Goal: Task Accomplishment & Management: Manage account settings

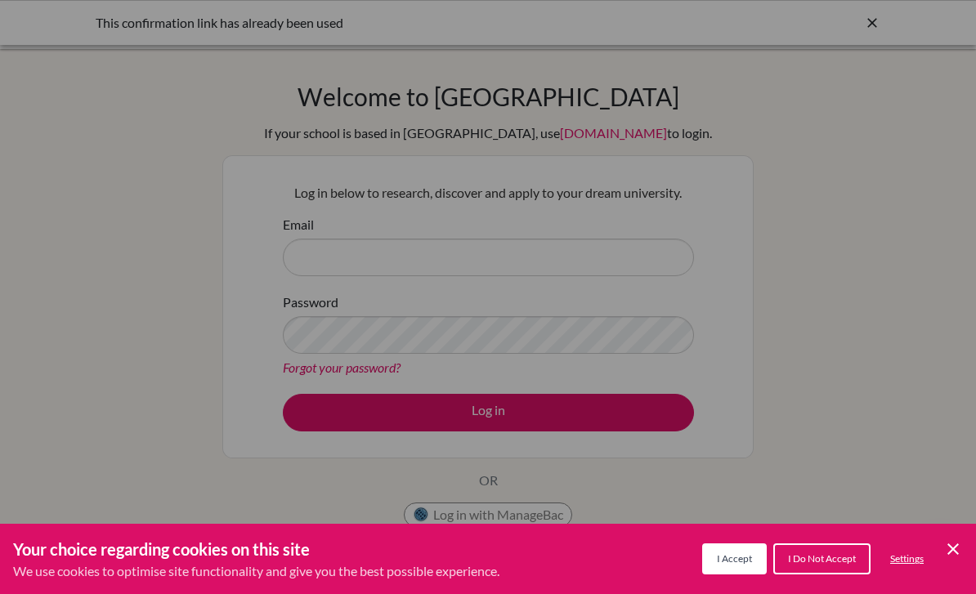
click at [745, 566] on button "I Accept" at bounding box center [734, 559] width 65 height 31
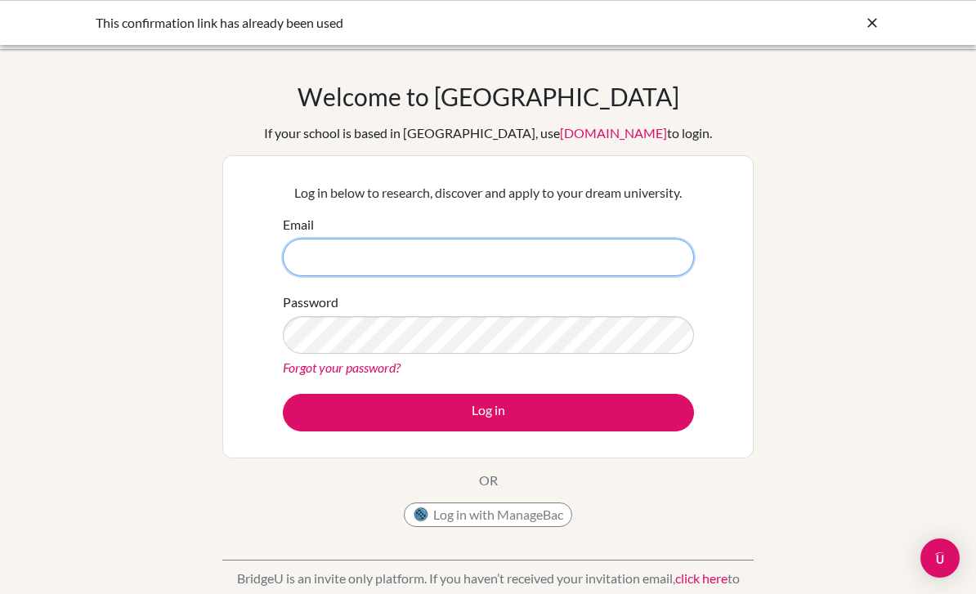
click at [568, 244] on input "Email" at bounding box center [488, 258] width 411 height 38
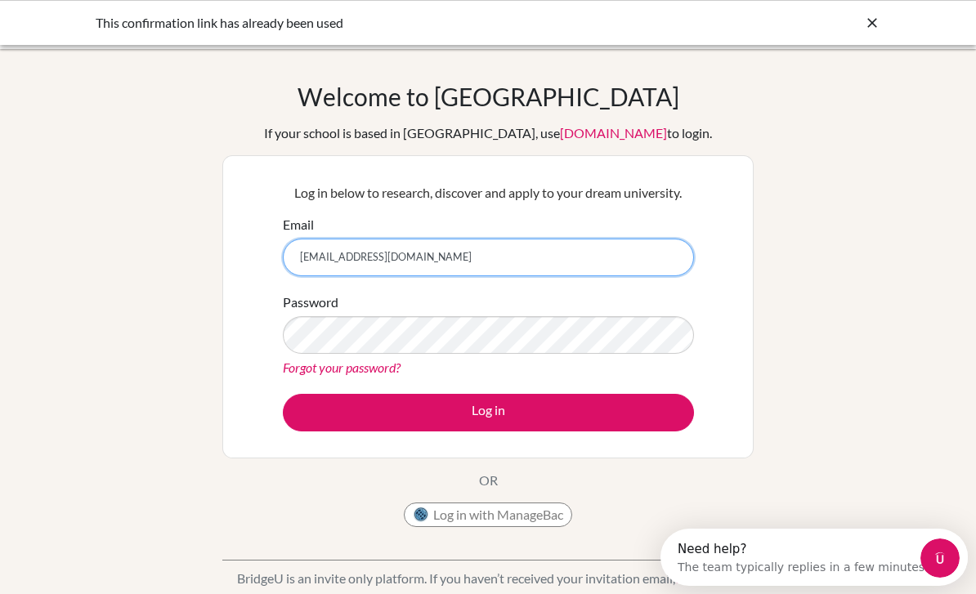
type input "[EMAIL_ADDRESS][DOMAIN_NAME]"
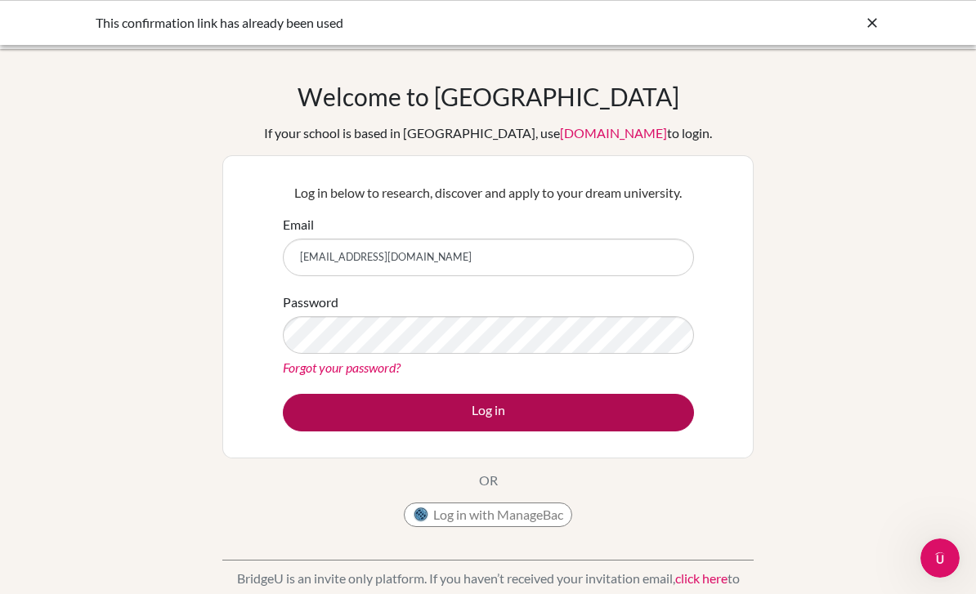
click at [455, 424] on button "Log in" at bounding box center [488, 413] width 411 height 38
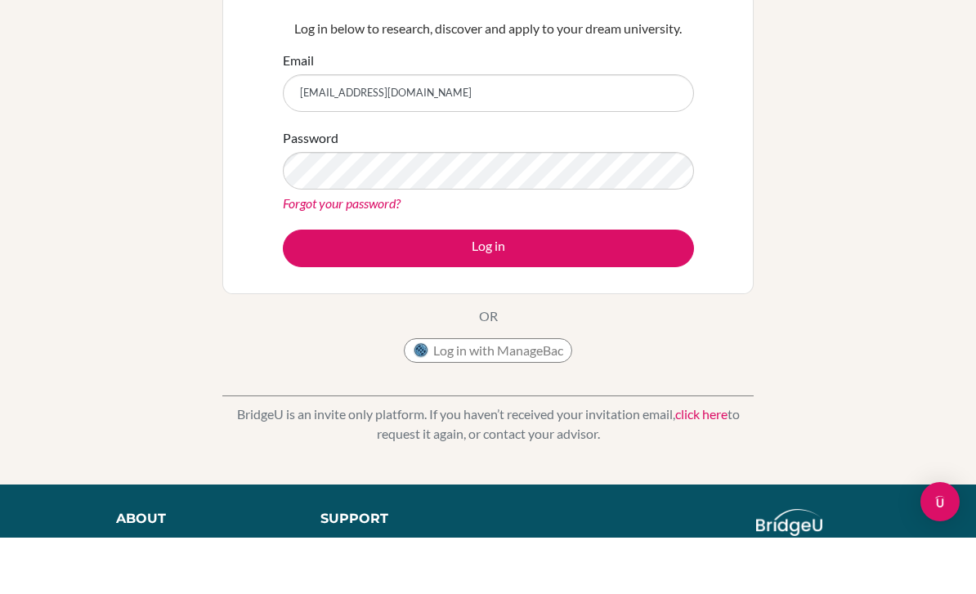
scroll to position [112, 0]
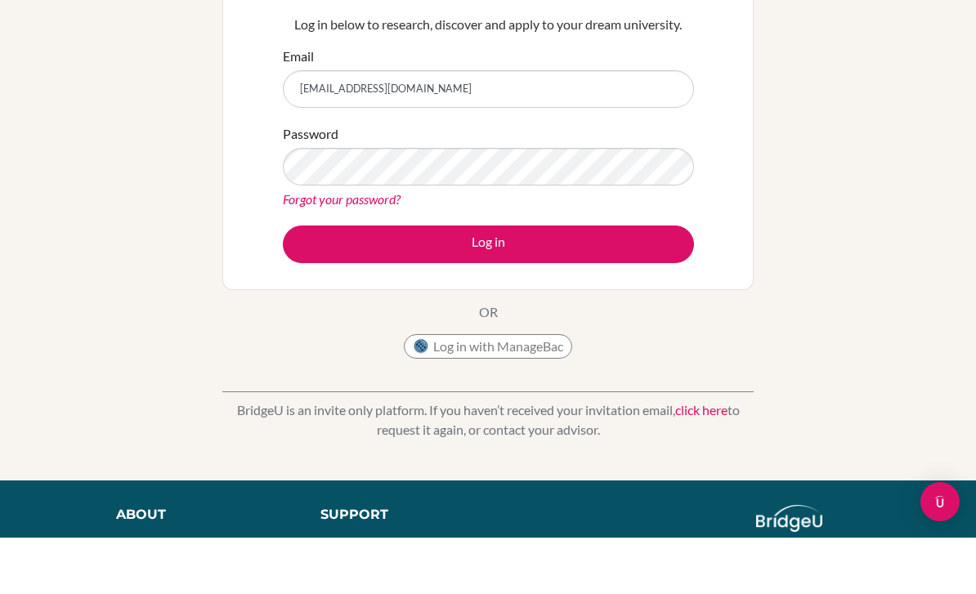
click at [705, 459] on link "click here" at bounding box center [701, 467] width 52 height 16
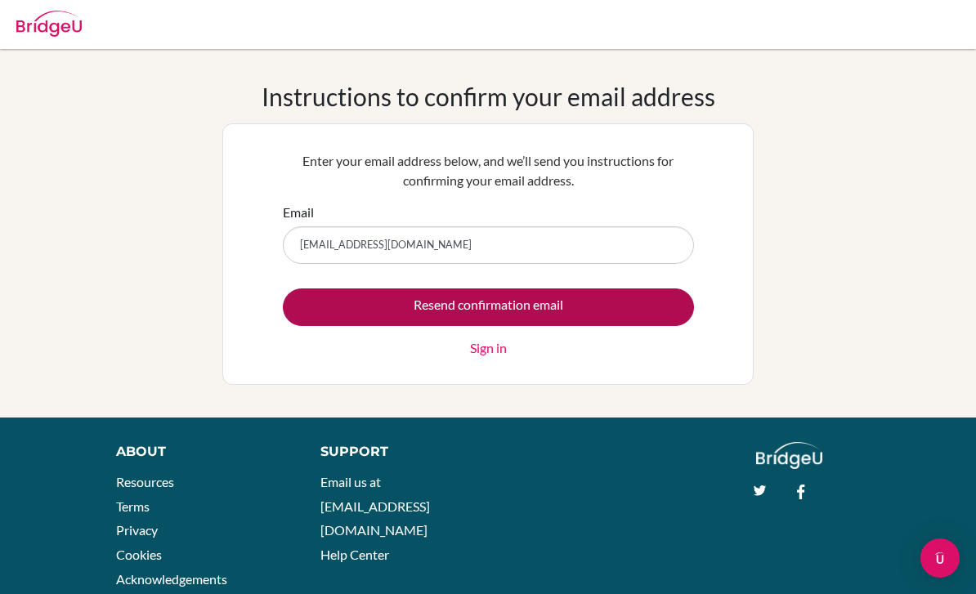
type input "[EMAIL_ADDRESS][DOMAIN_NAME]"
click at [508, 318] on input "Resend confirmation email" at bounding box center [488, 308] width 411 height 38
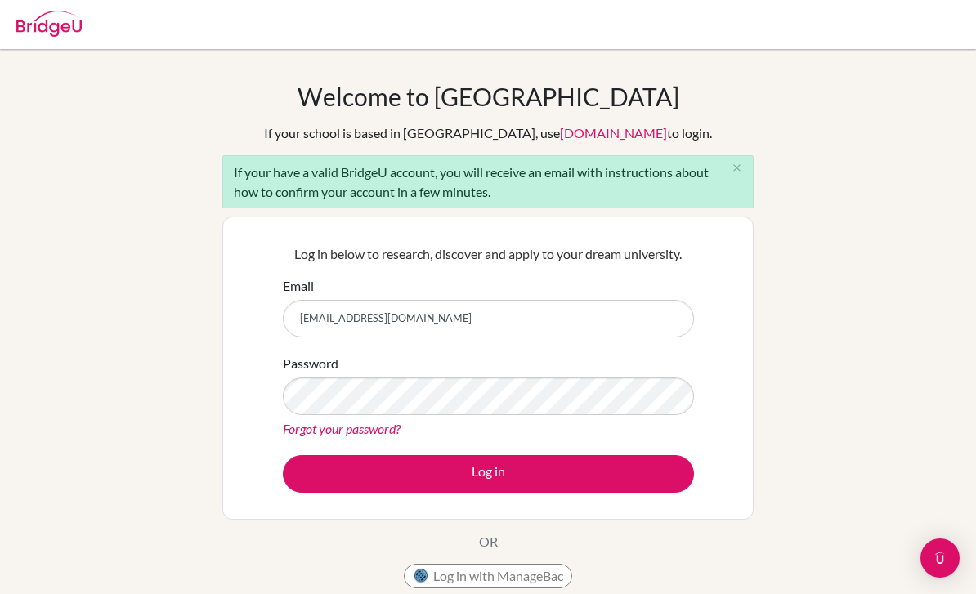
type input "[EMAIL_ADDRESS][DOMAIN_NAME]"
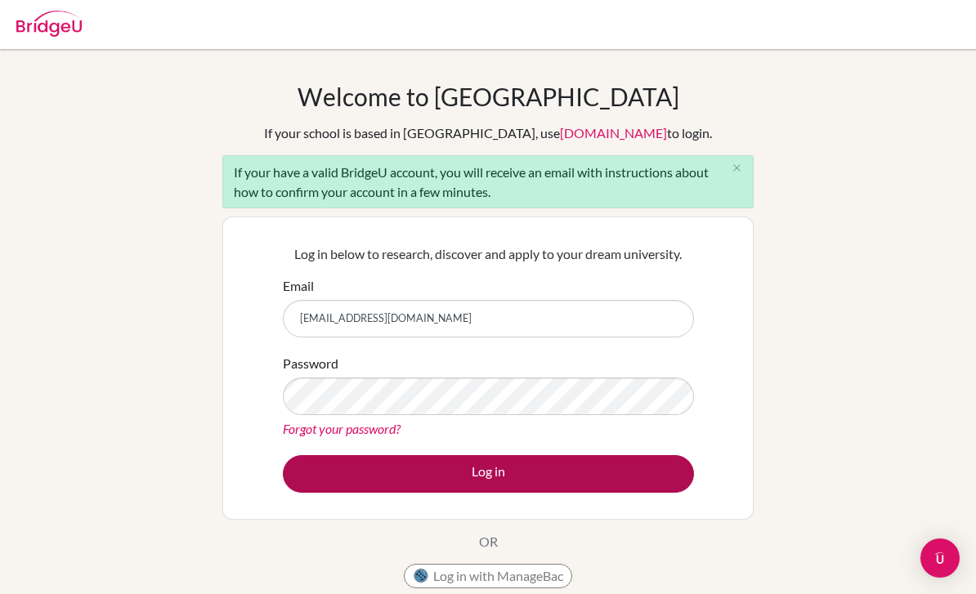
click at [412, 465] on button "Log in" at bounding box center [488, 474] width 411 height 38
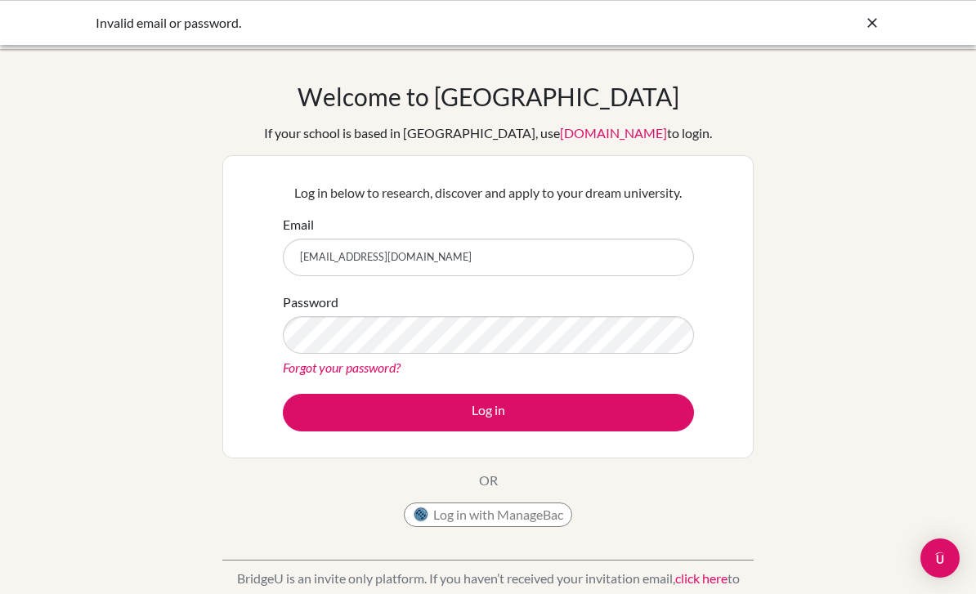
click at [872, 34] on div "Invalid email or password." at bounding box center [488, 22] width 976 height 45
click at [873, 29] on icon at bounding box center [872, 23] width 16 height 16
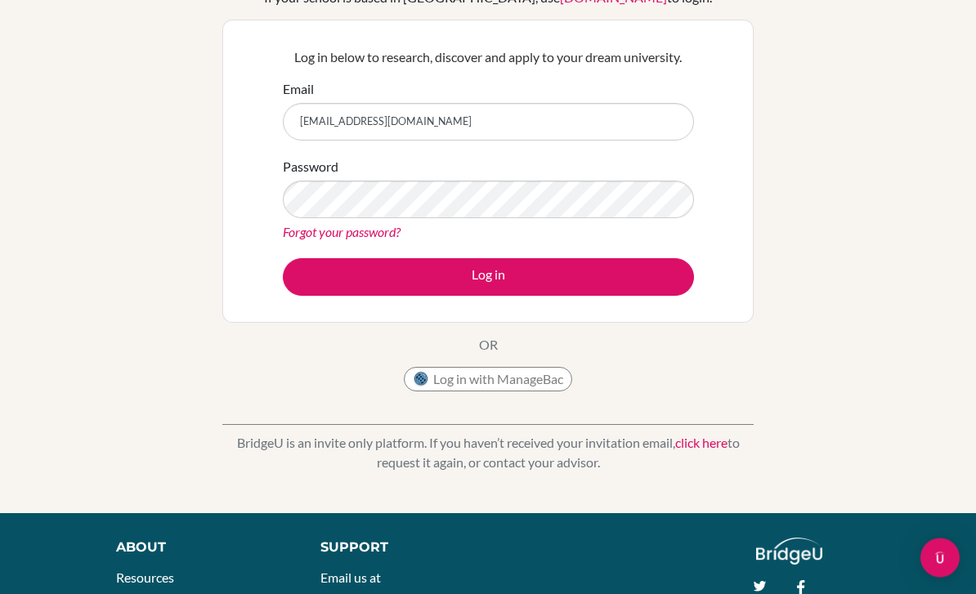
scroll to position [137, 0]
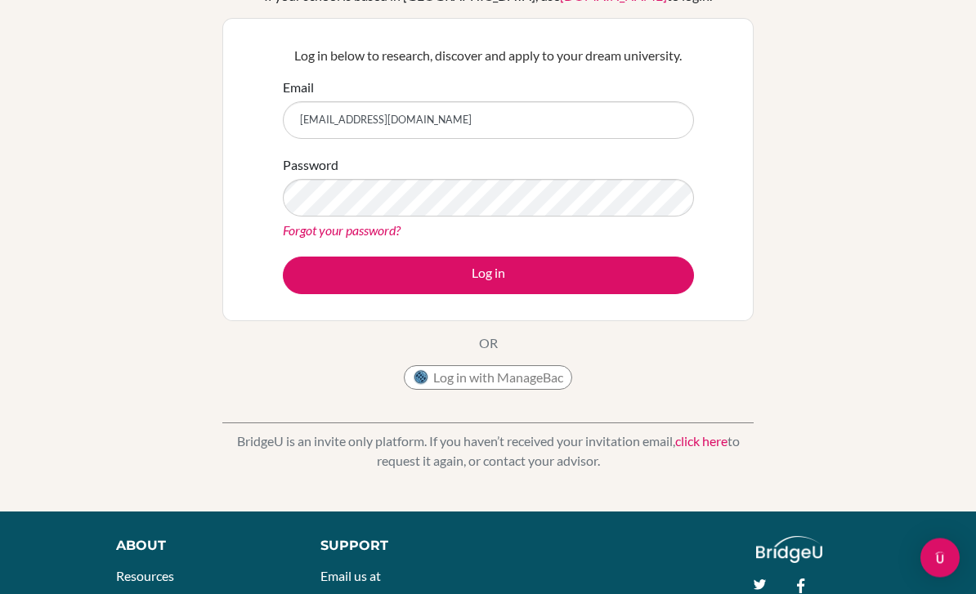
click at [706, 444] on link "click here" at bounding box center [701, 442] width 52 height 16
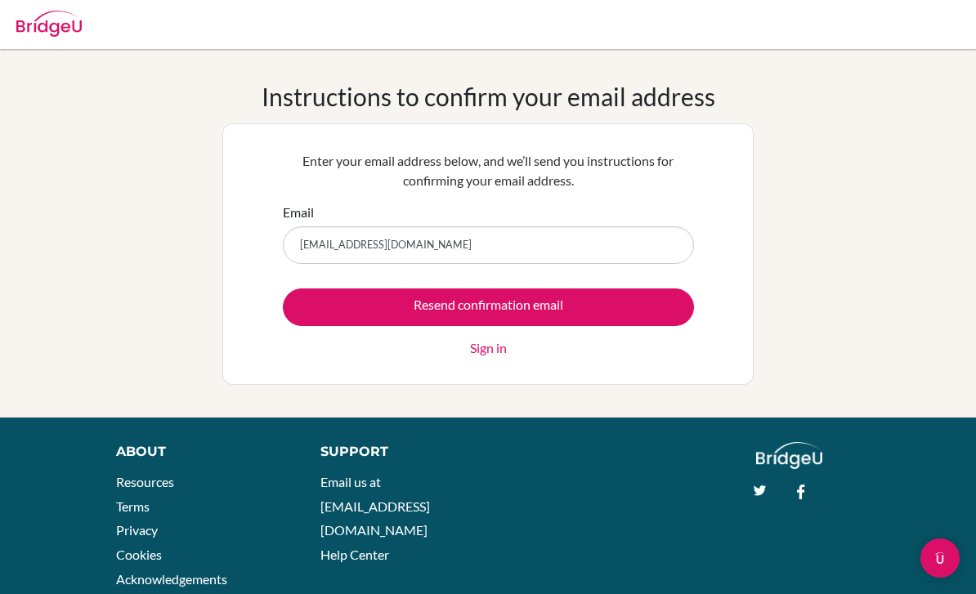
type input "[EMAIL_ADDRESS][DOMAIN_NAME]"
click at [492, 356] on link "Sign in" at bounding box center [488, 348] width 37 height 20
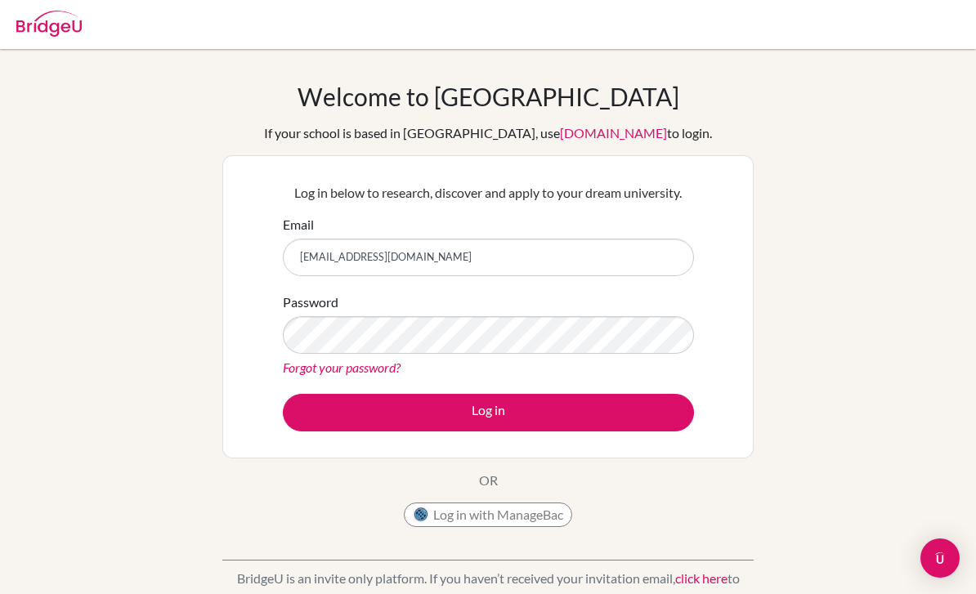
type input "[EMAIL_ADDRESS][DOMAIN_NAME]"
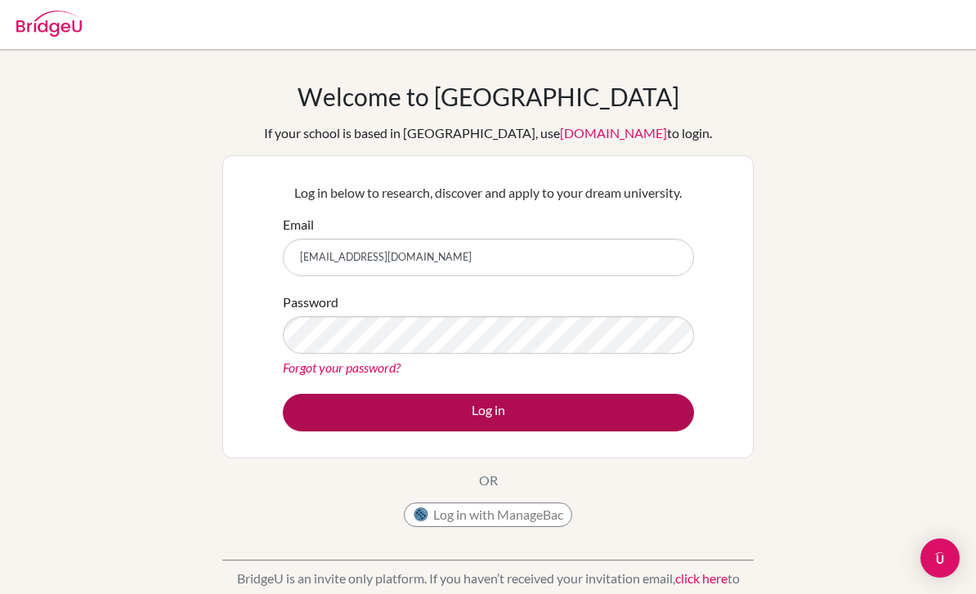
click at [441, 408] on button "Log in" at bounding box center [488, 413] width 411 height 38
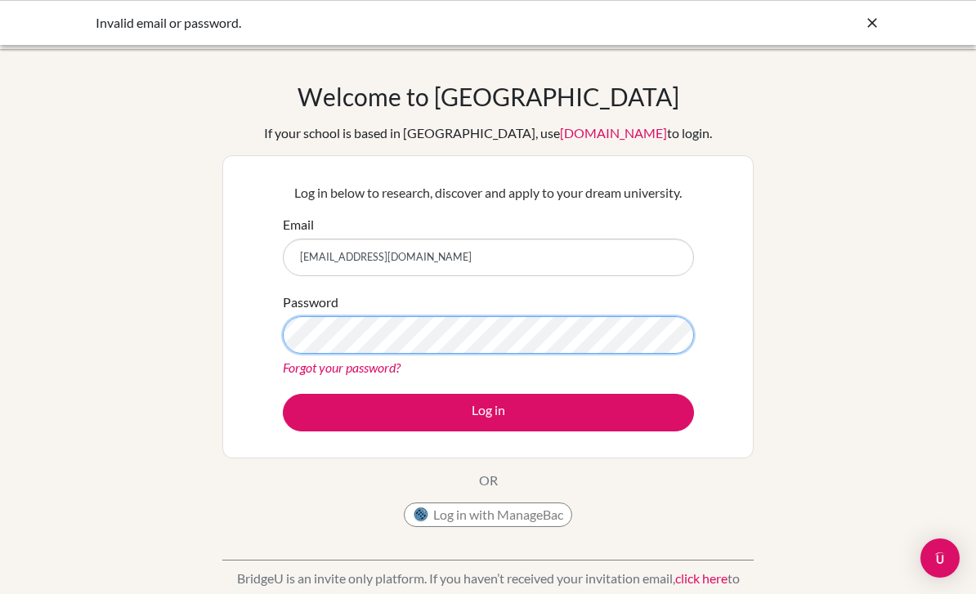
click at [488, 412] on button "Log in" at bounding box center [488, 413] width 411 height 38
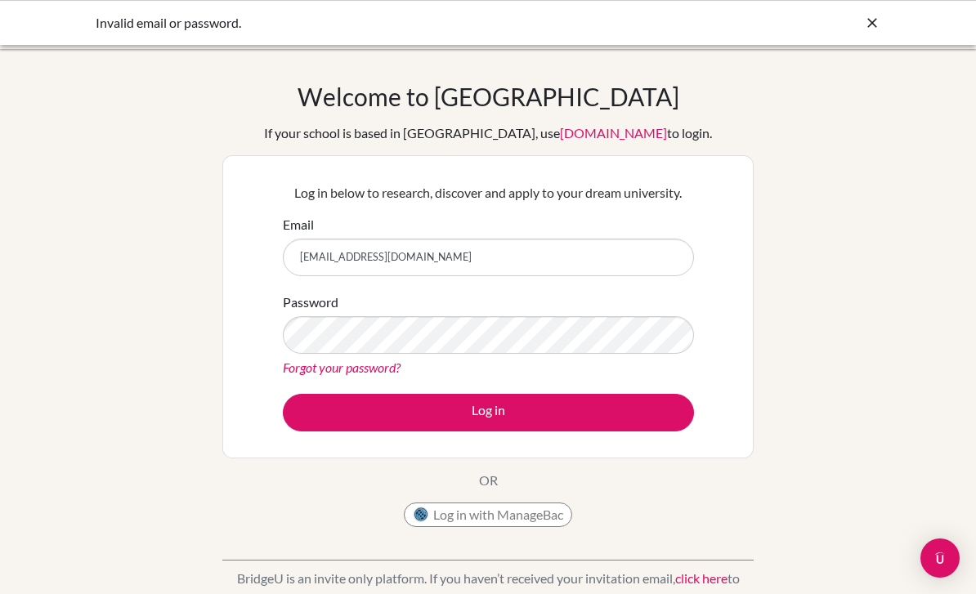
click at [867, 23] on icon at bounding box center [872, 23] width 16 height 16
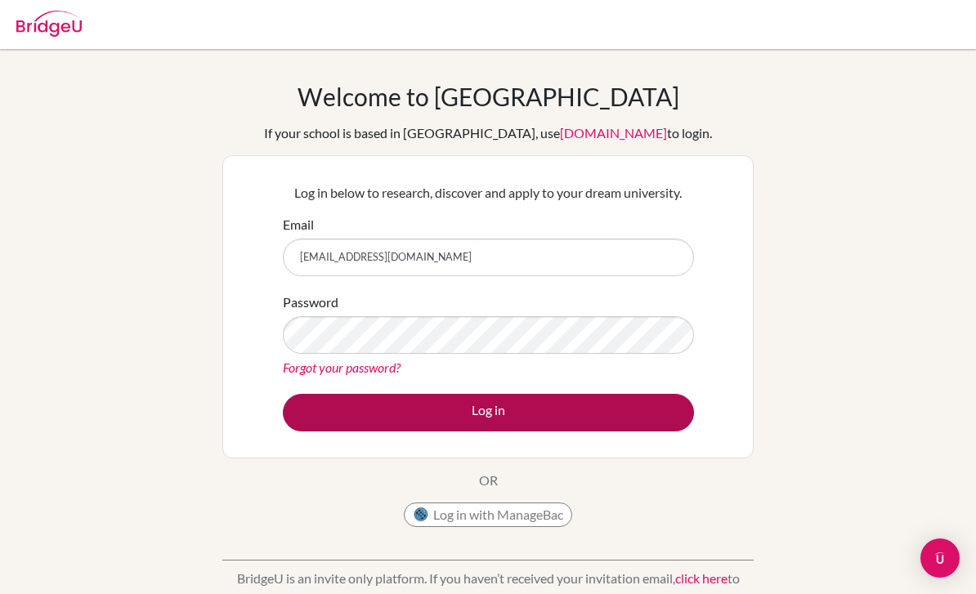
click at [522, 414] on button "Log in" at bounding box center [488, 413] width 411 height 38
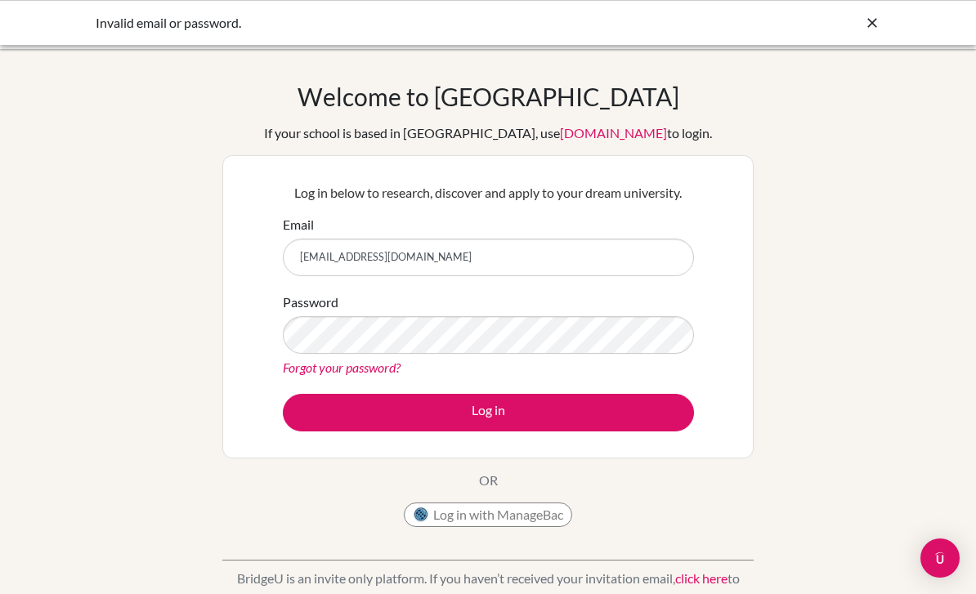
click at [855, 31] on div "Invalid email or password." at bounding box center [488, 23] width 785 height 20
click at [867, 25] on icon at bounding box center [872, 23] width 16 height 16
